Goal: Transaction & Acquisition: Book appointment/travel/reservation

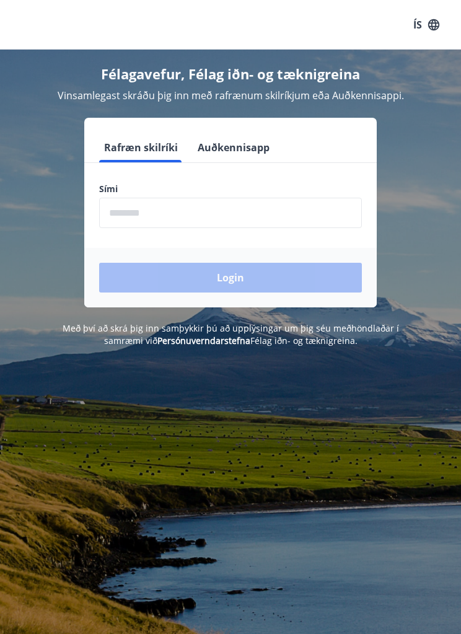
click at [148, 263] on div "Login" at bounding box center [230, 277] width 292 height 59
click at [151, 216] on input "phone" at bounding box center [230, 213] width 263 height 30
type input "********"
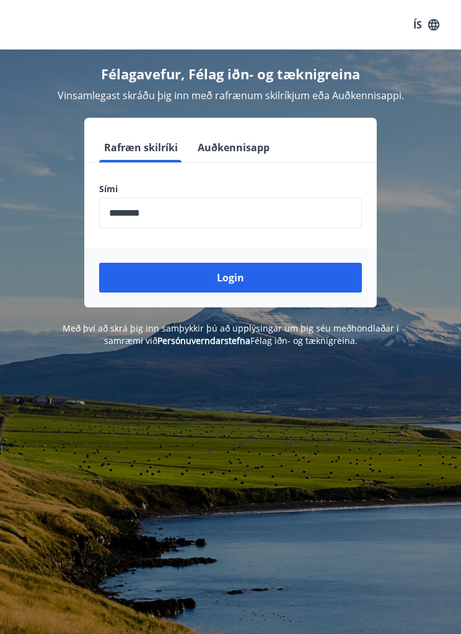
click at [308, 281] on button "Login" at bounding box center [230, 278] width 263 height 30
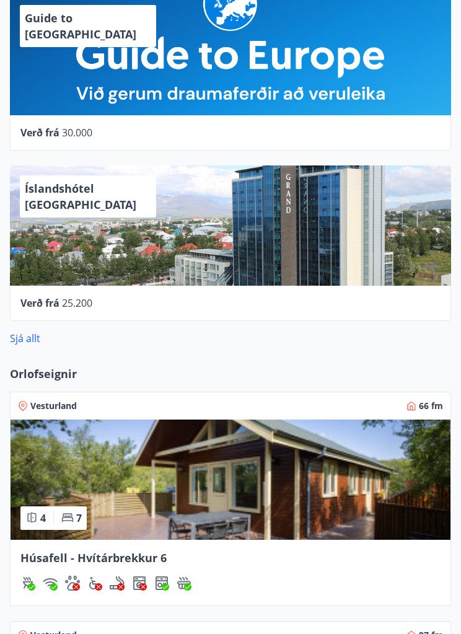
scroll to position [1003, 0]
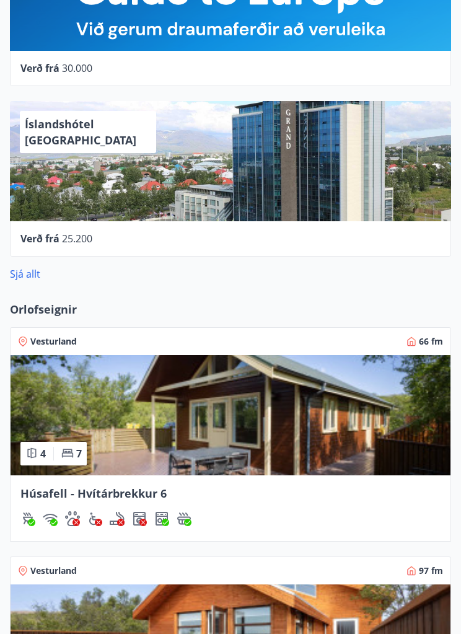
click at [326, 315] on div "Vesturland 66 fm 4 7 Húsafell - Hvítárbrekkur 6" at bounding box center [223, 426] width 456 height 229
click at [37, 307] on span "Orlofseignir" at bounding box center [43, 309] width 67 height 16
click at [37, 312] on div "Vesturland 66 fm 4 7 Húsafell - Hvítárbrekkur 6" at bounding box center [223, 426] width 456 height 229
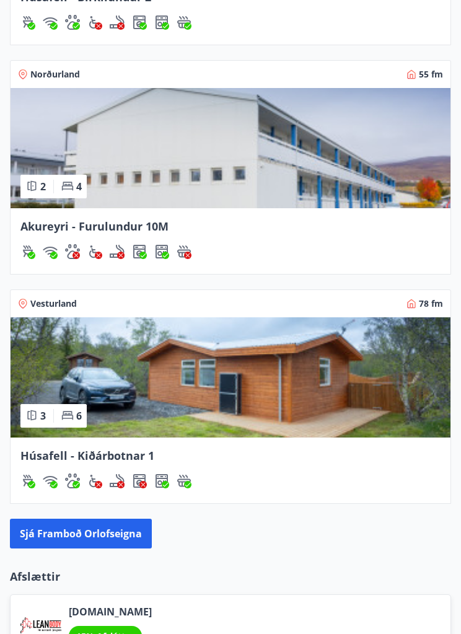
scroll to position [1716, 0]
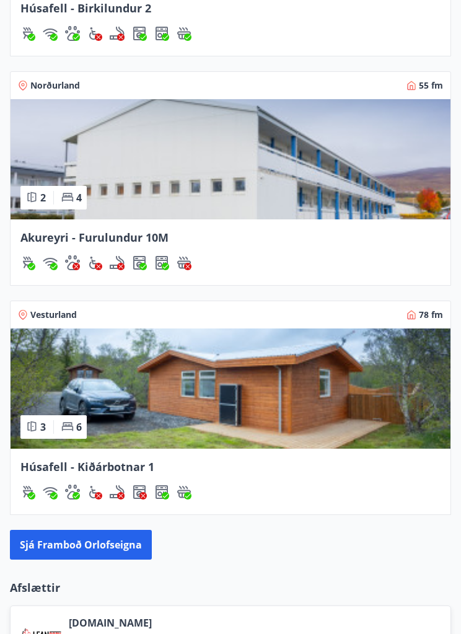
click at [383, 215] on img at bounding box center [231, 160] width 440 height 120
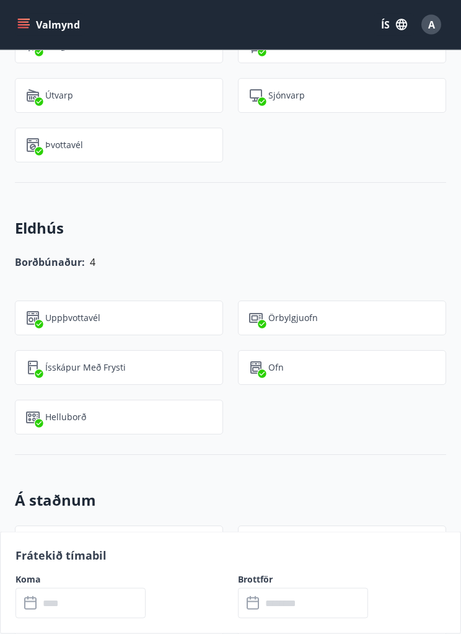
scroll to position [790, 0]
click at [52, 618] on input "text" at bounding box center [92, 603] width 107 height 30
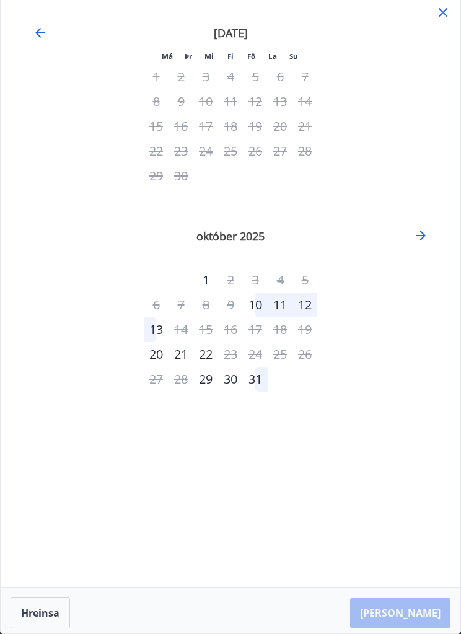
click at [448, 14] on icon at bounding box center [442, 12] width 15 height 15
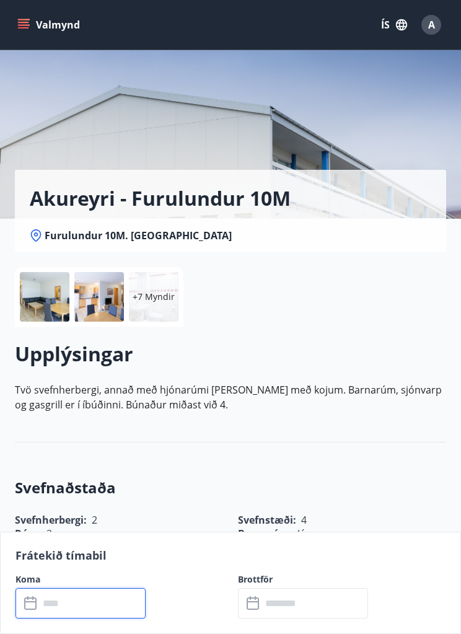
scroll to position [0, 0]
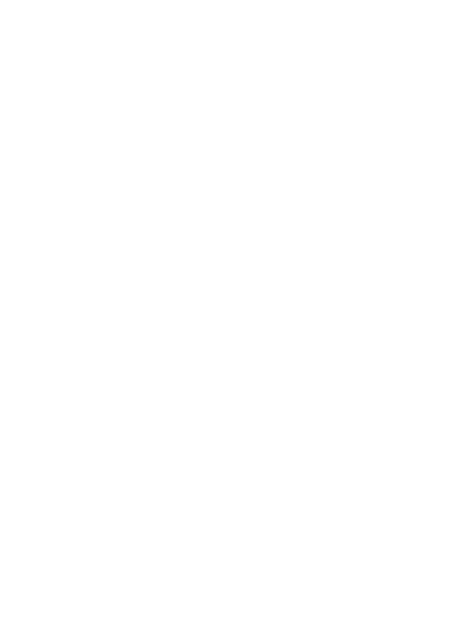
scroll to position [1717, 0]
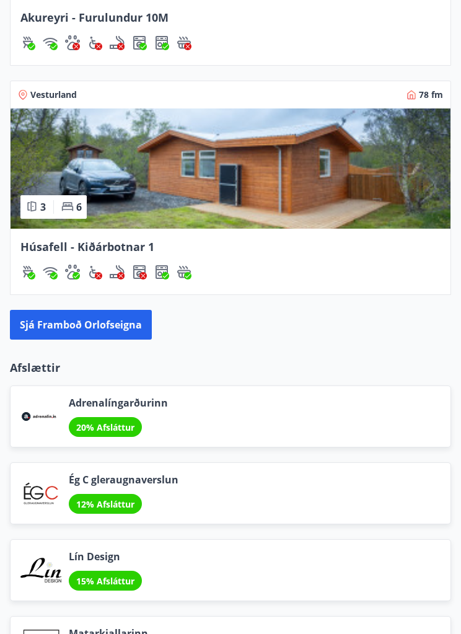
click at [48, 319] on button "Sjá framboð orlofseigna" at bounding box center [81, 325] width 142 height 30
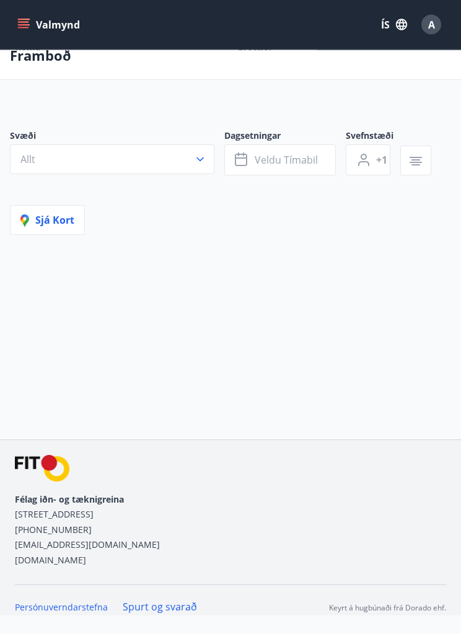
scroll to position [1, 0]
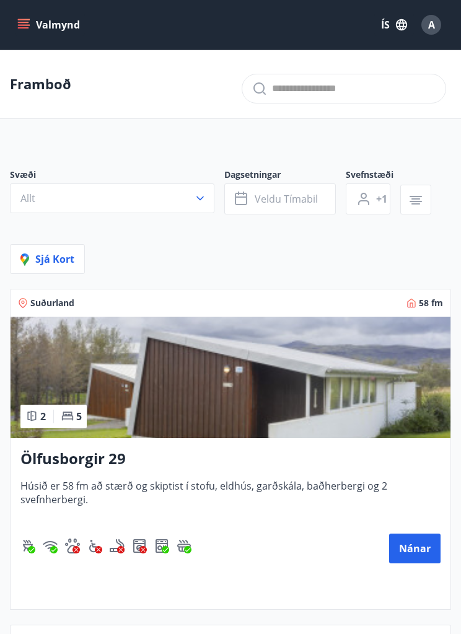
click at [303, 198] on span "Veldu tímabil" at bounding box center [286, 199] width 63 height 14
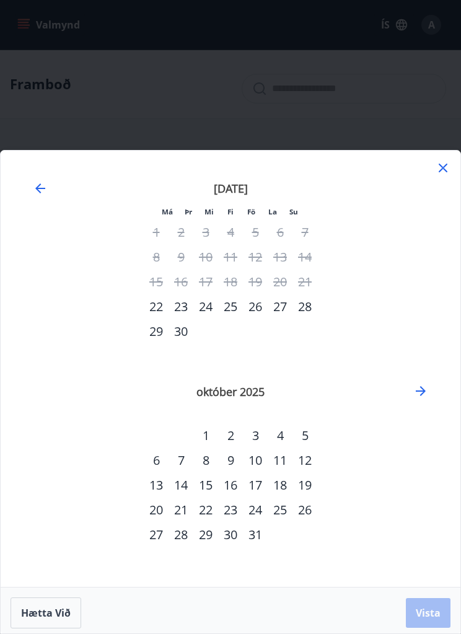
click at [284, 319] on div "27" at bounding box center [280, 306] width 25 height 25
click at [310, 319] on div "28" at bounding box center [304, 306] width 25 height 25
click at [441, 627] on button "Vista" at bounding box center [428, 613] width 45 height 30
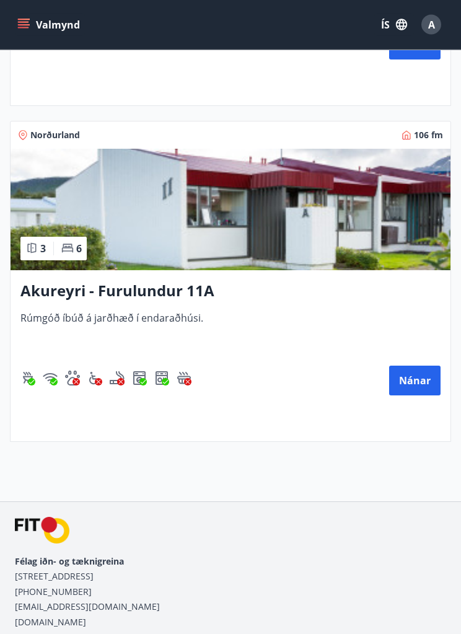
click at [375, 256] on img at bounding box center [231, 209] width 440 height 121
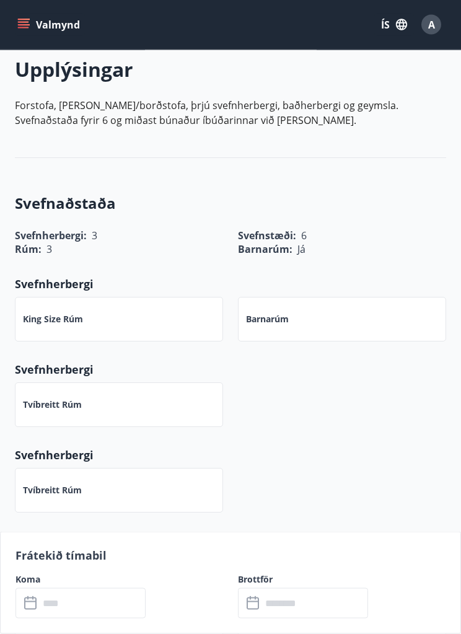
scroll to position [301, 0]
click at [71, 618] on input "text" at bounding box center [92, 603] width 107 height 30
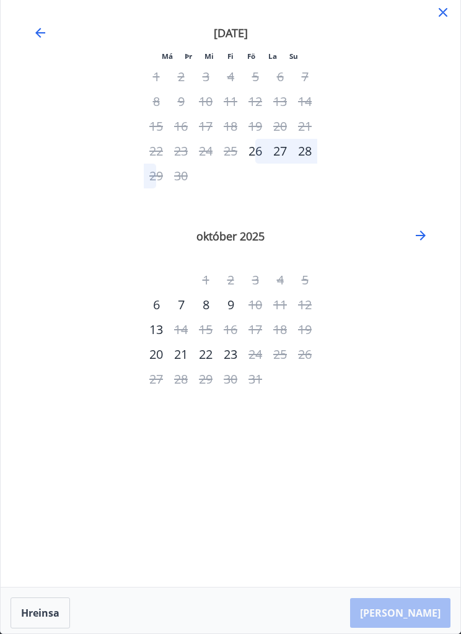
click at [261, 157] on div "26" at bounding box center [255, 151] width 25 height 25
click at [167, 184] on div "29" at bounding box center [156, 175] width 25 height 25
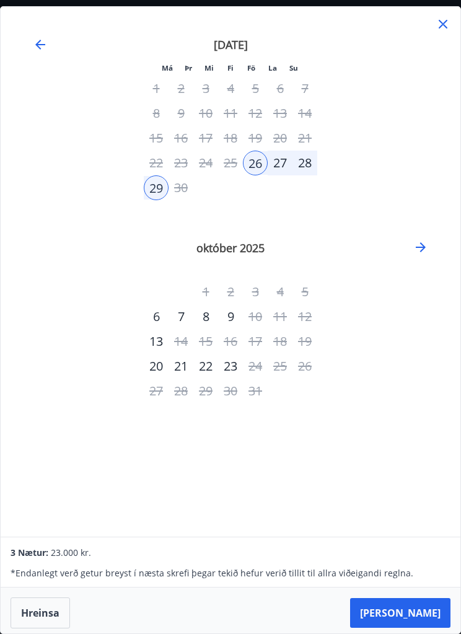
click at [447, 17] on icon at bounding box center [442, 24] width 15 height 15
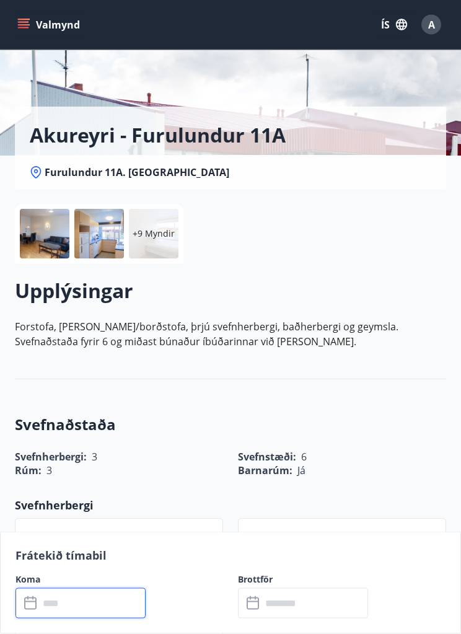
scroll to position [0, 0]
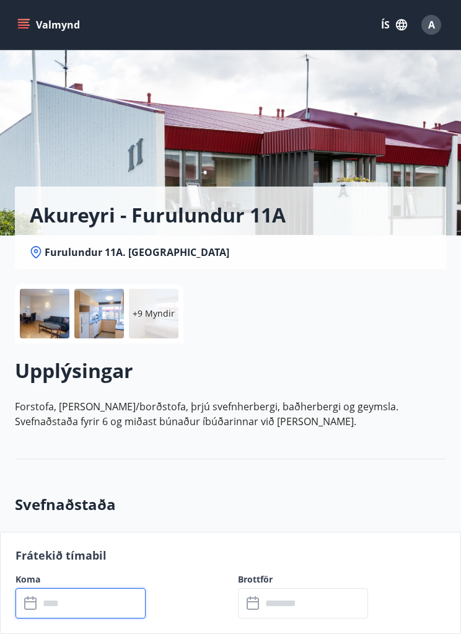
click at [393, 149] on div "Akureyri - Furulundur 11A Furulundur 11A. 600 Akureyri" at bounding box center [230, 150] width 431 height 235
click at [163, 311] on p "+9 Myndir" at bounding box center [154, 313] width 42 height 12
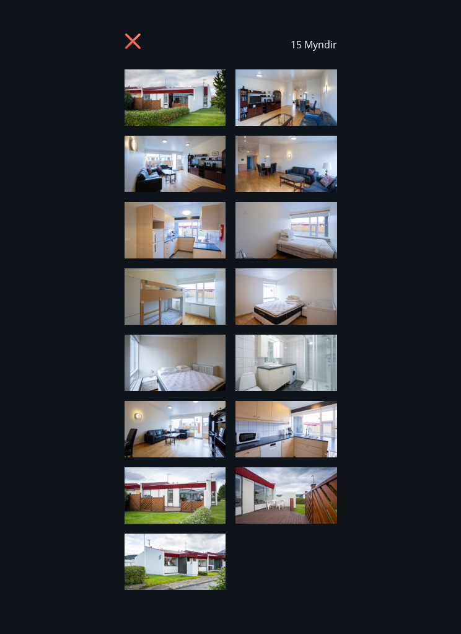
click at [134, 43] on icon at bounding box center [131, 40] width 15 height 15
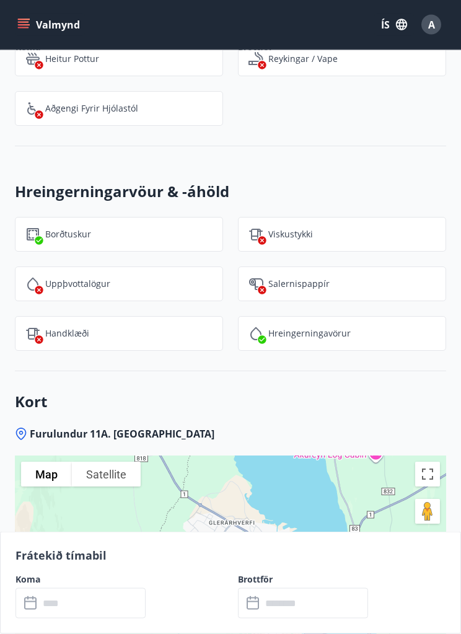
scroll to position [1511, 0]
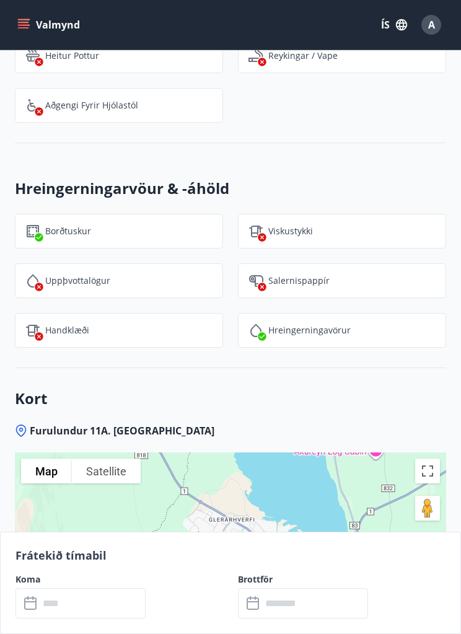
click at [131, 618] on input "text" at bounding box center [92, 603] width 107 height 30
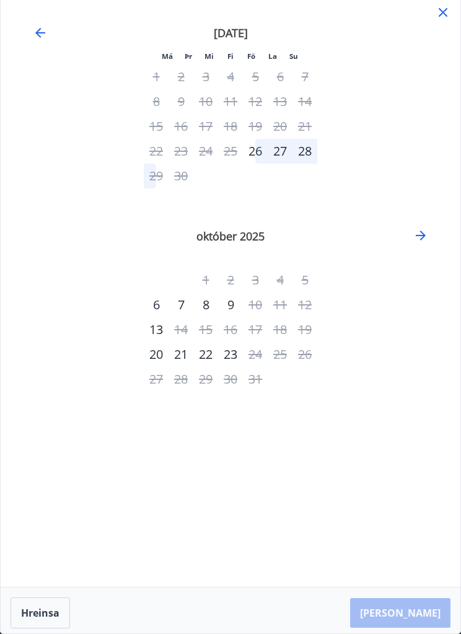
click at [266, 141] on div "26" at bounding box center [255, 151] width 25 height 25
click at [309, 160] on div "28" at bounding box center [304, 151] width 25 height 25
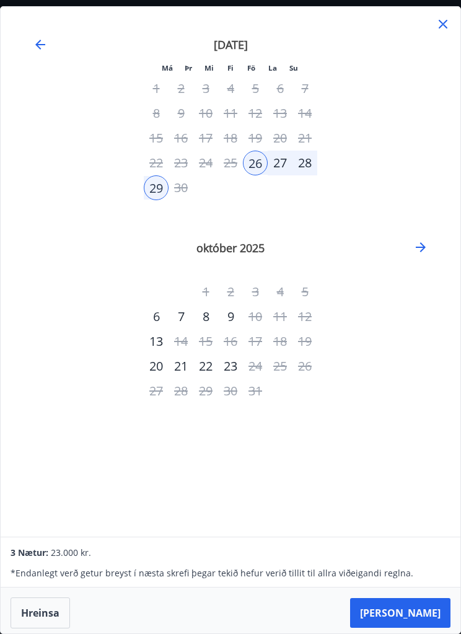
click at [423, 627] on button "Taka Frá" at bounding box center [400, 613] width 100 height 30
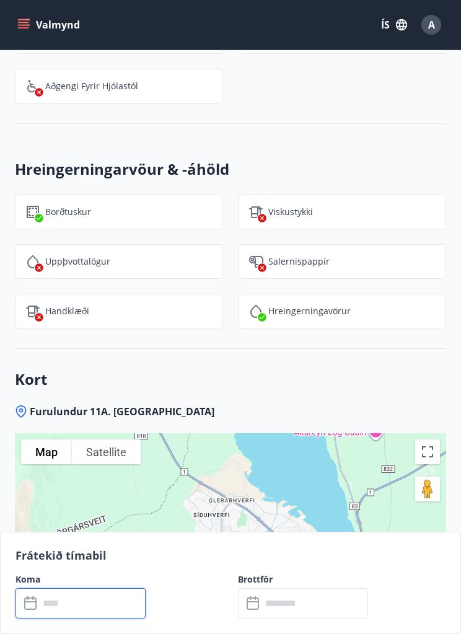
type input "******"
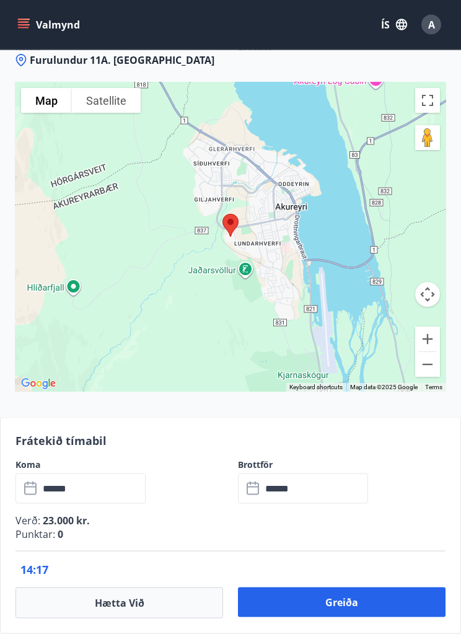
scroll to position [1882, 0]
click at [368, 617] on button "Greiða" at bounding box center [341, 602] width 207 height 30
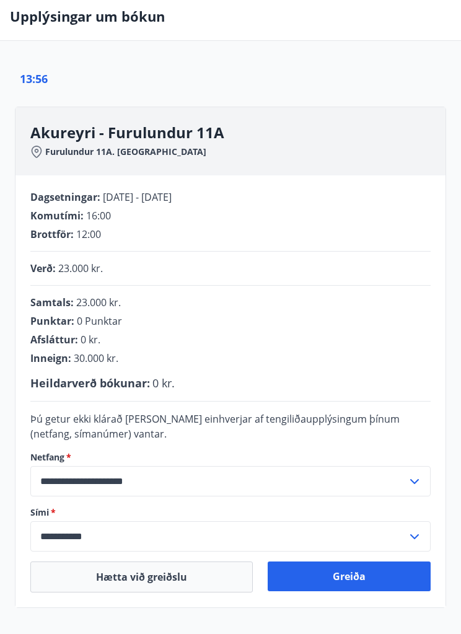
scroll to position [72, 0]
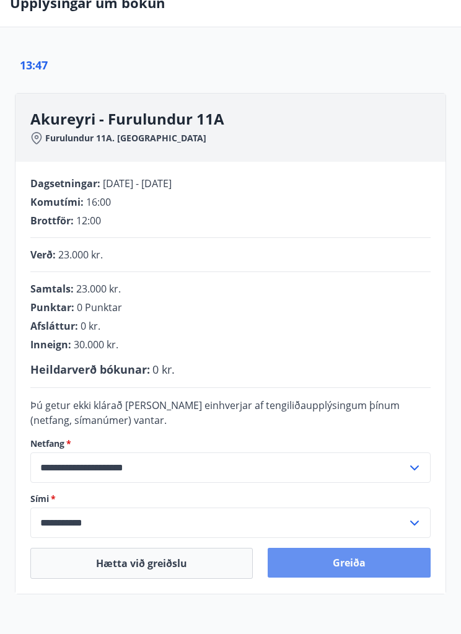
click at [361, 564] on button "Greiða" at bounding box center [349, 562] width 163 height 30
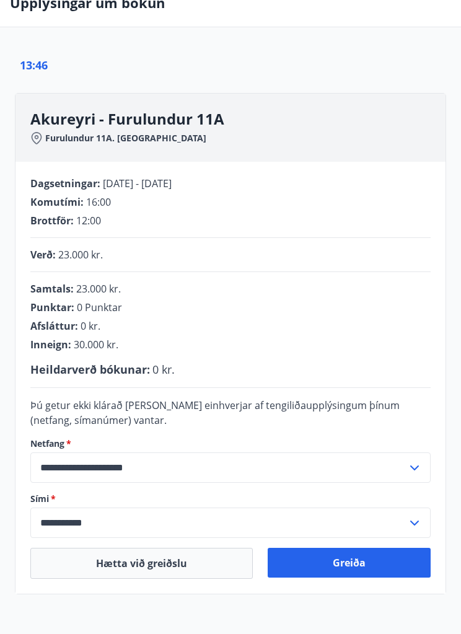
click at [364, 566] on button "Greiða" at bounding box center [349, 562] width 163 height 30
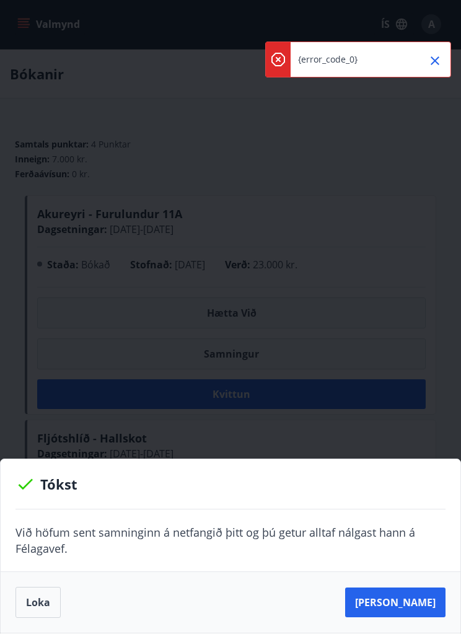
scroll to position [1, 0]
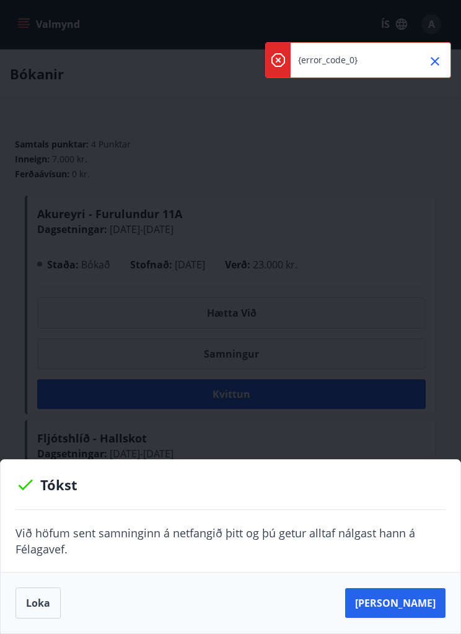
click at [411, 601] on button "Sjá samning" at bounding box center [395, 603] width 100 height 30
click at [417, 606] on button "Sjá samning" at bounding box center [395, 603] width 100 height 30
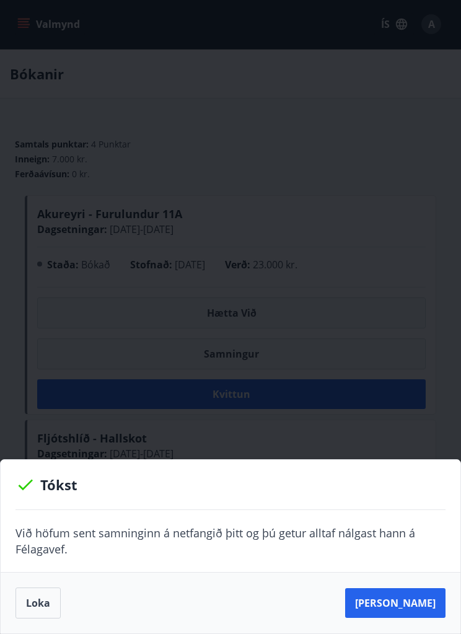
click at [430, 60] on div "Tókst Við höfum sent samninginn á netfangið þitt og þú getur alltaf nálgast han…" at bounding box center [230, 317] width 461 height 634
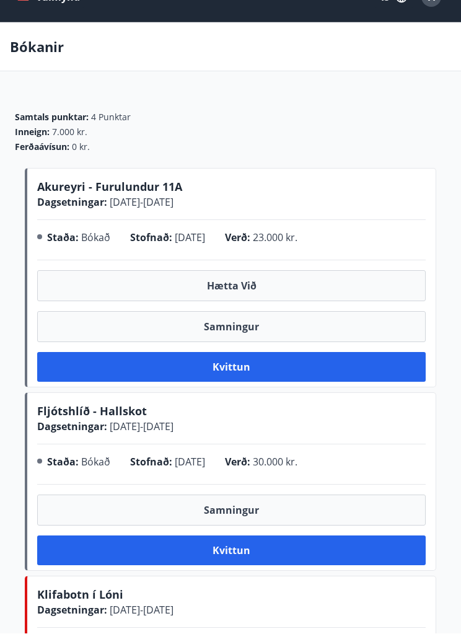
scroll to position [28, 0]
click at [347, 365] on button "Kvittun" at bounding box center [231, 367] width 388 height 30
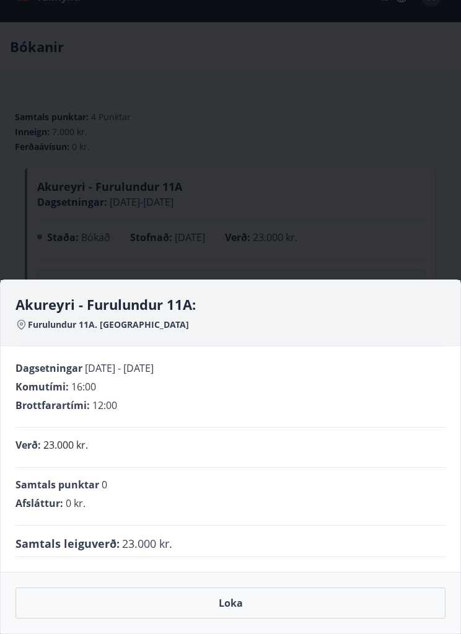
click at [281, 596] on button "Loka" at bounding box center [230, 602] width 430 height 31
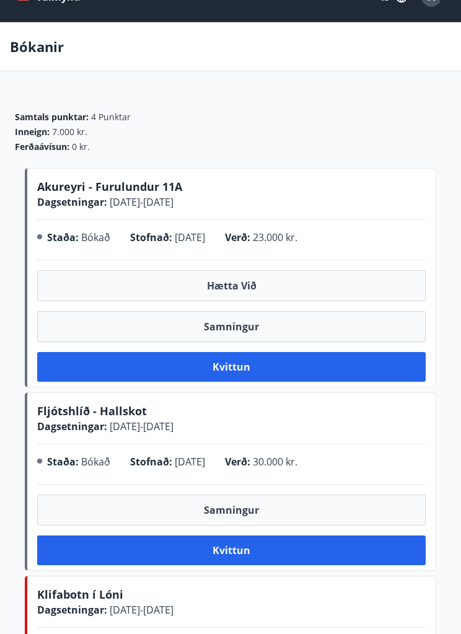
scroll to position [0, 0]
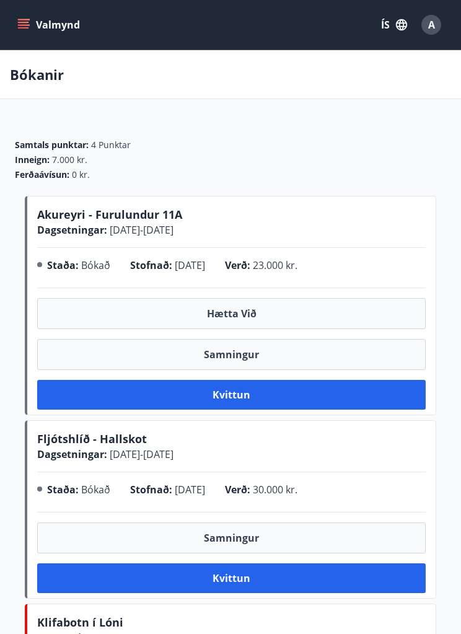
click at [399, 17] on button "ÍS" at bounding box center [394, 25] width 40 height 22
click at [238, 77] on span "English" at bounding box center [245, 79] width 30 height 12
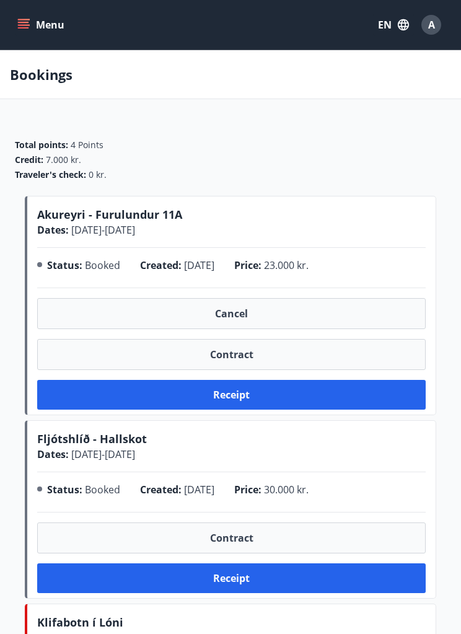
click at [341, 318] on button "Cancel" at bounding box center [231, 313] width 388 height 31
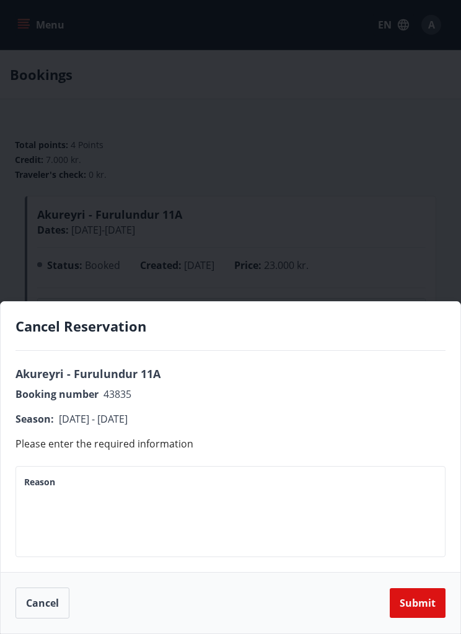
click at [277, 489] on textarea "Reason" at bounding box center [230, 511] width 412 height 71
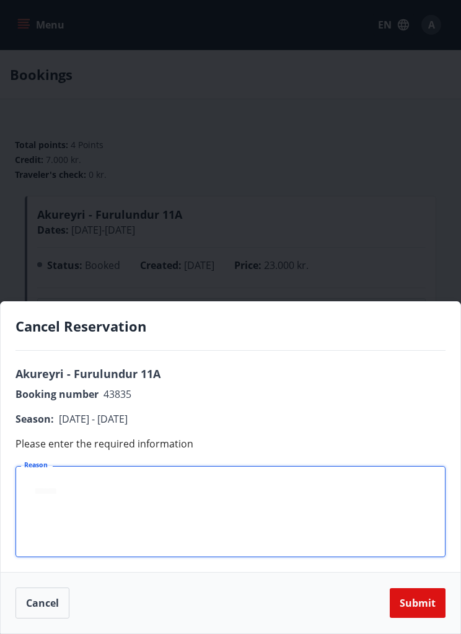
scroll to position [89, 0]
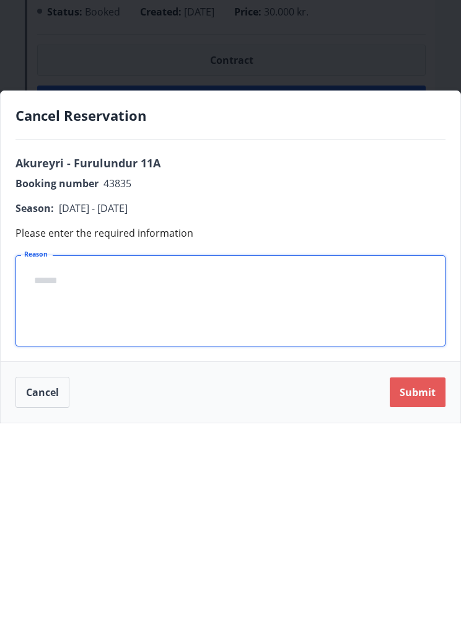
click at [430, 588] on button "Submit" at bounding box center [418, 603] width 56 height 30
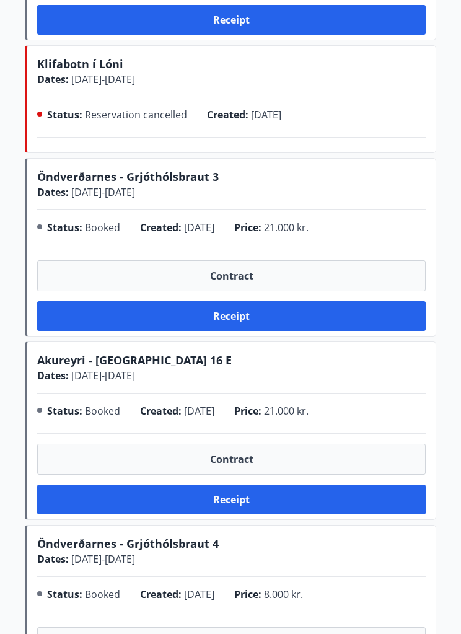
click at [420, 633] on button "Contract" at bounding box center [231, 642] width 388 height 31
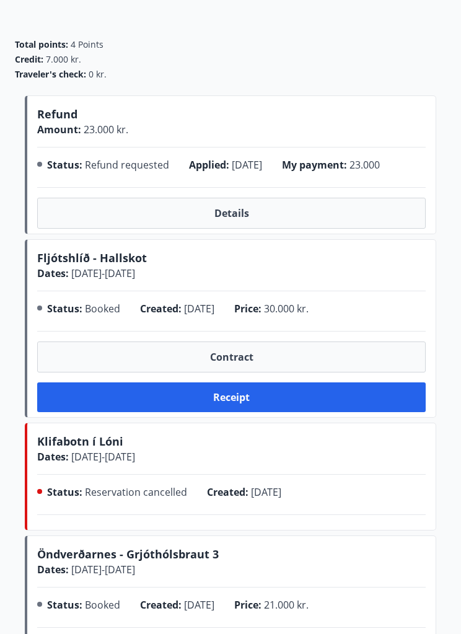
scroll to position [0, 0]
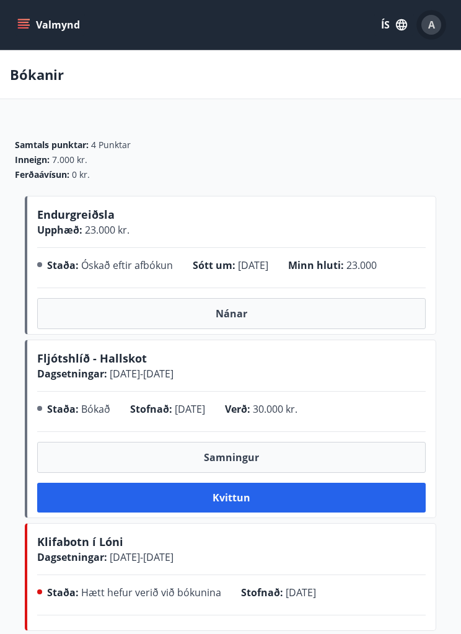
click at [435, 29] on div "A" at bounding box center [431, 25] width 20 height 20
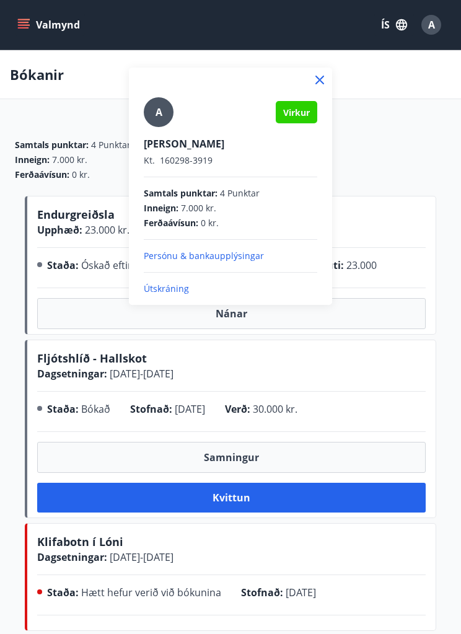
click at [166, 115] on div "A" at bounding box center [159, 112] width 30 height 30
click at [166, 129] on input "A" at bounding box center [228, 135] width 168 height 13
click at [203, 159] on p "Kt. 160298-3919" at bounding box center [230, 160] width 173 height 12
click at [200, 155] on p "Kt. 160298-3919" at bounding box center [230, 160] width 173 height 12
click at [173, 123] on span "A" at bounding box center [159, 112] width 30 height 30
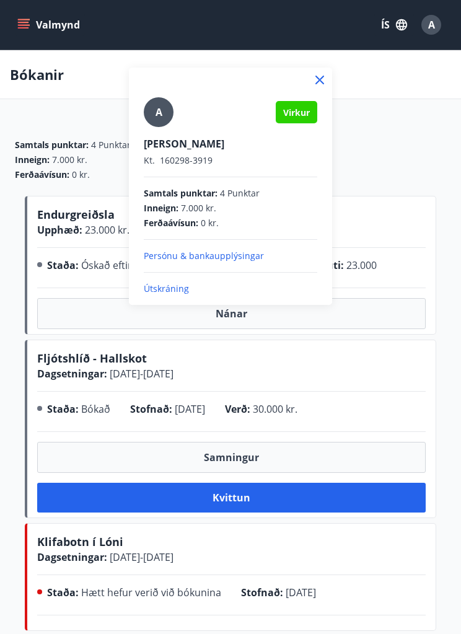
click at [173, 129] on input "A" at bounding box center [228, 135] width 168 height 13
click at [320, 84] on icon at bounding box center [319, 79] width 15 height 15
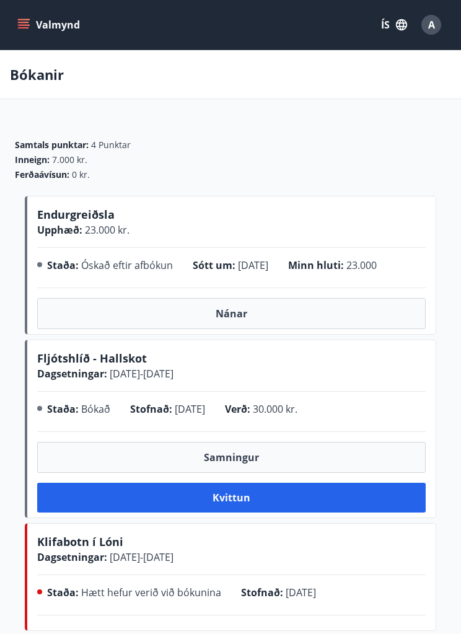
click at [45, 81] on p "Bókanir" at bounding box center [37, 74] width 54 height 19
click at [74, 28] on button "Valmynd" at bounding box center [50, 25] width 70 height 22
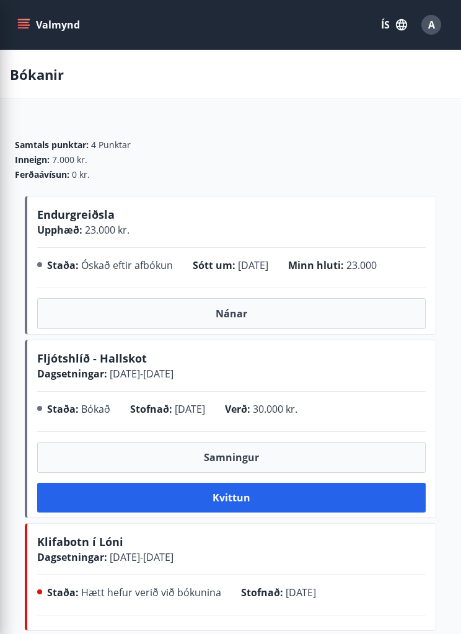
click at [315, 68] on div "Bókanir" at bounding box center [230, 74] width 461 height 49
